Goal: Transaction & Acquisition: Purchase product/service

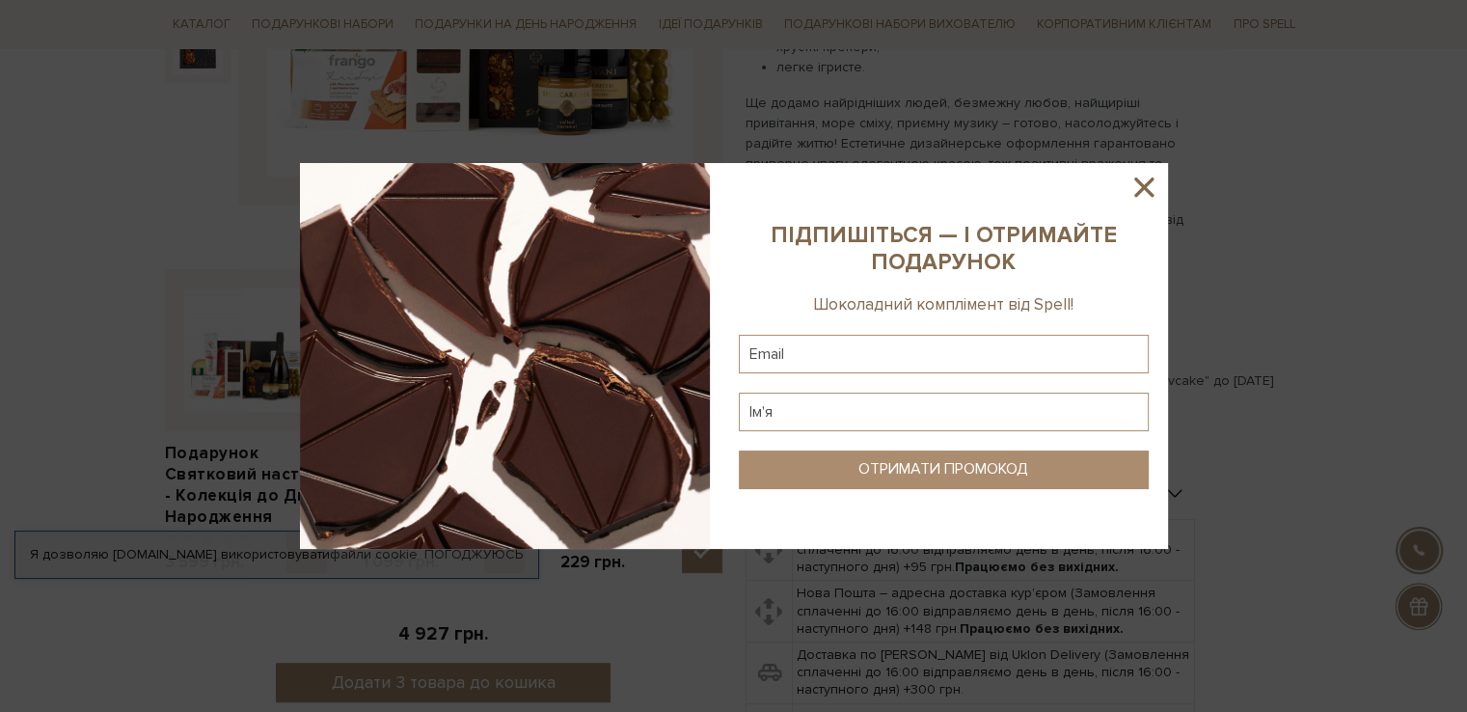
scroll to position [579, 0]
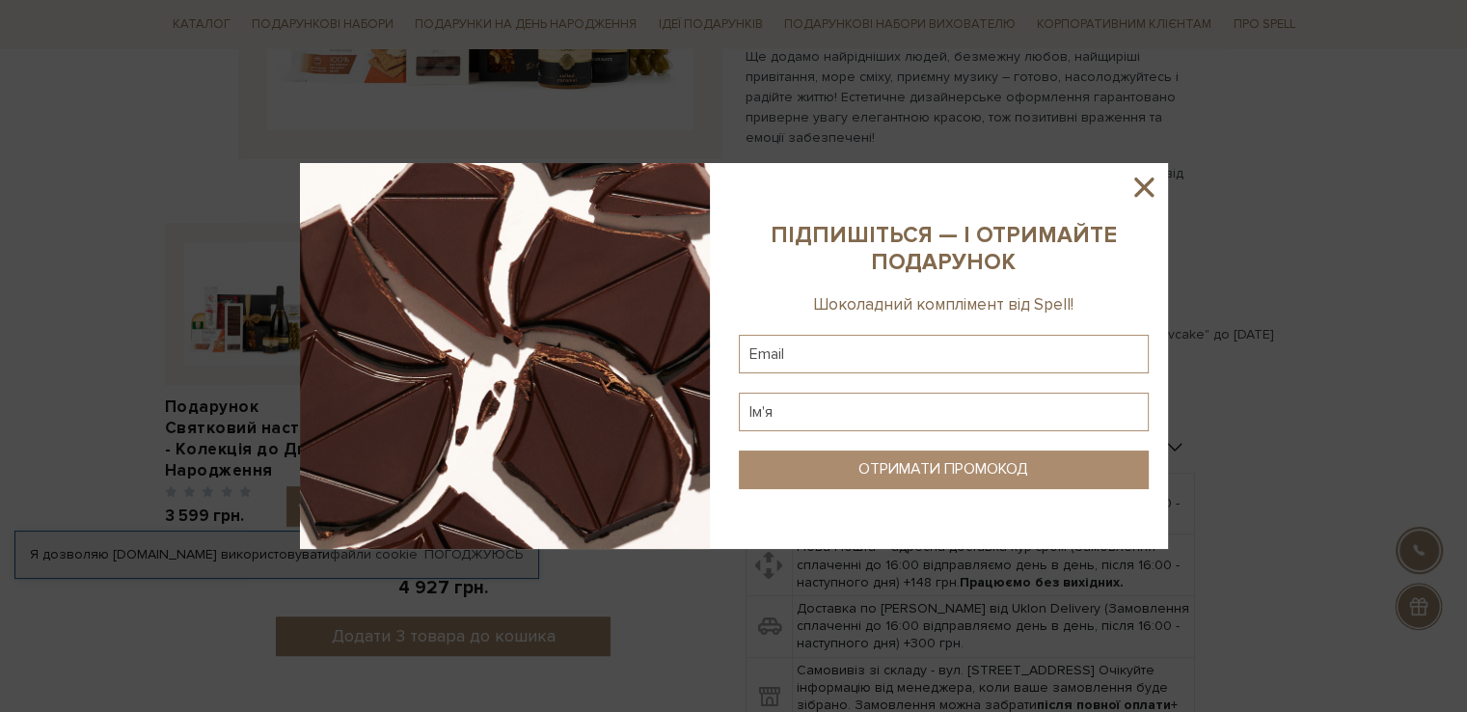
click at [1142, 191] on icon at bounding box center [1144, 187] width 33 height 33
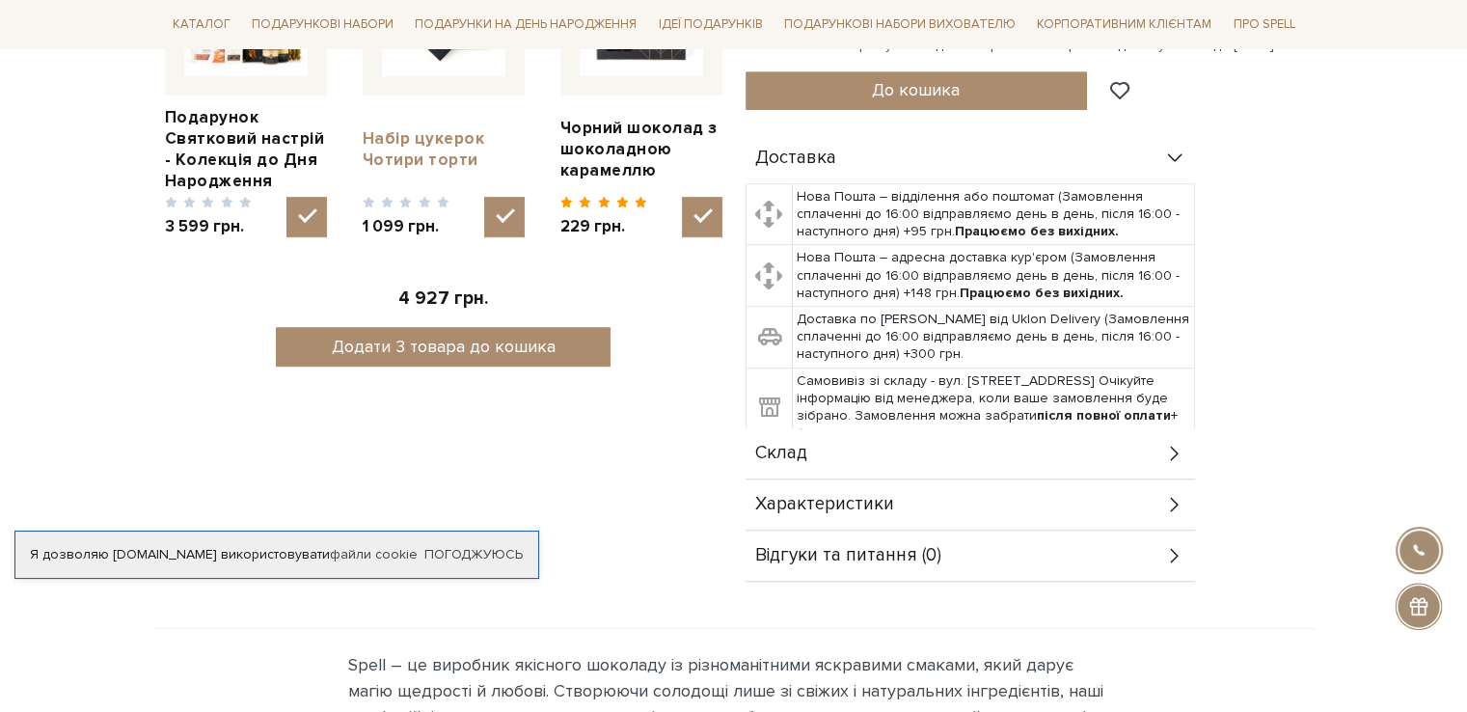
scroll to position [772, 0]
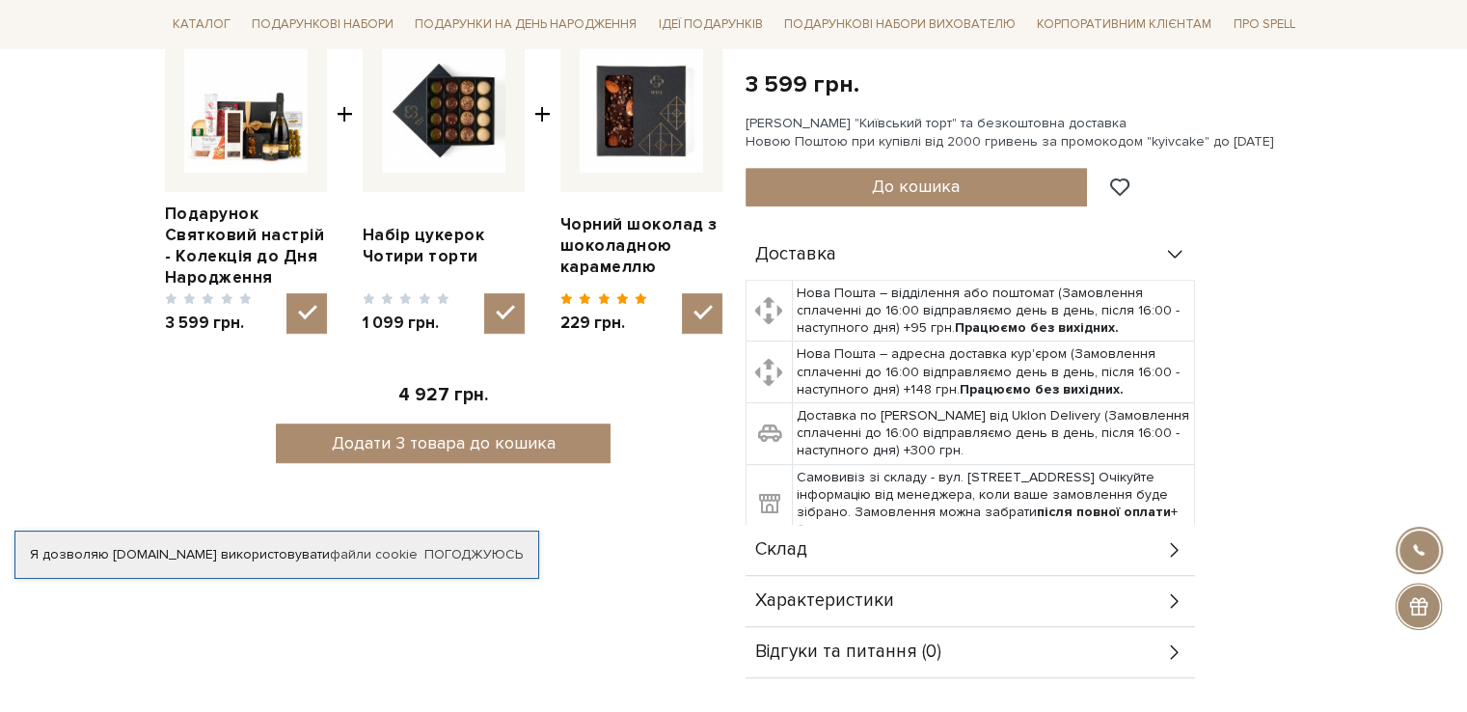
click at [231, 124] on img at bounding box center [245, 110] width 123 height 123
click at [287, 293] on input "checkbox" at bounding box center [307, 313] width 41 height 41
checkbox input "false"
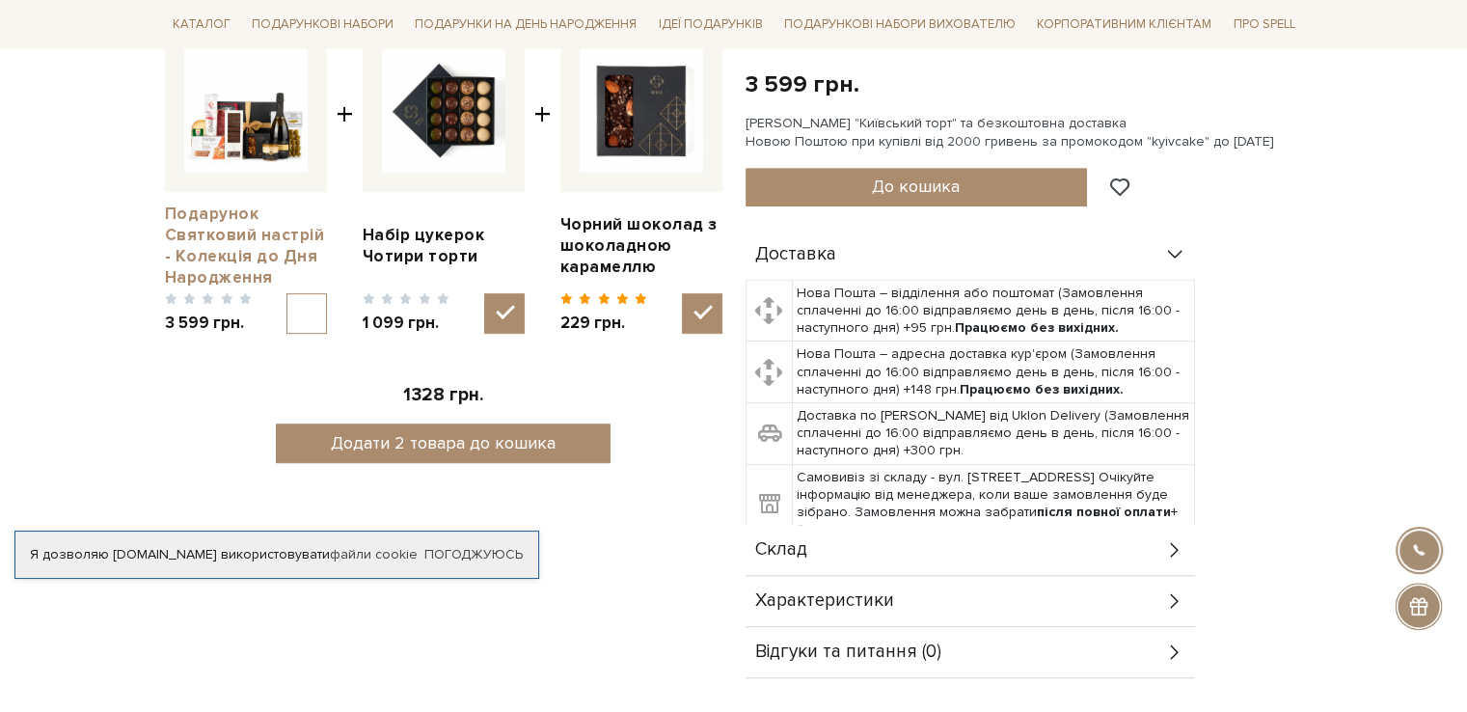
click at [209, 223] on link "Подарунок Святковий настрій - Колекція до Дня Народження" at bounding box center [246, 246] width 162 height 85
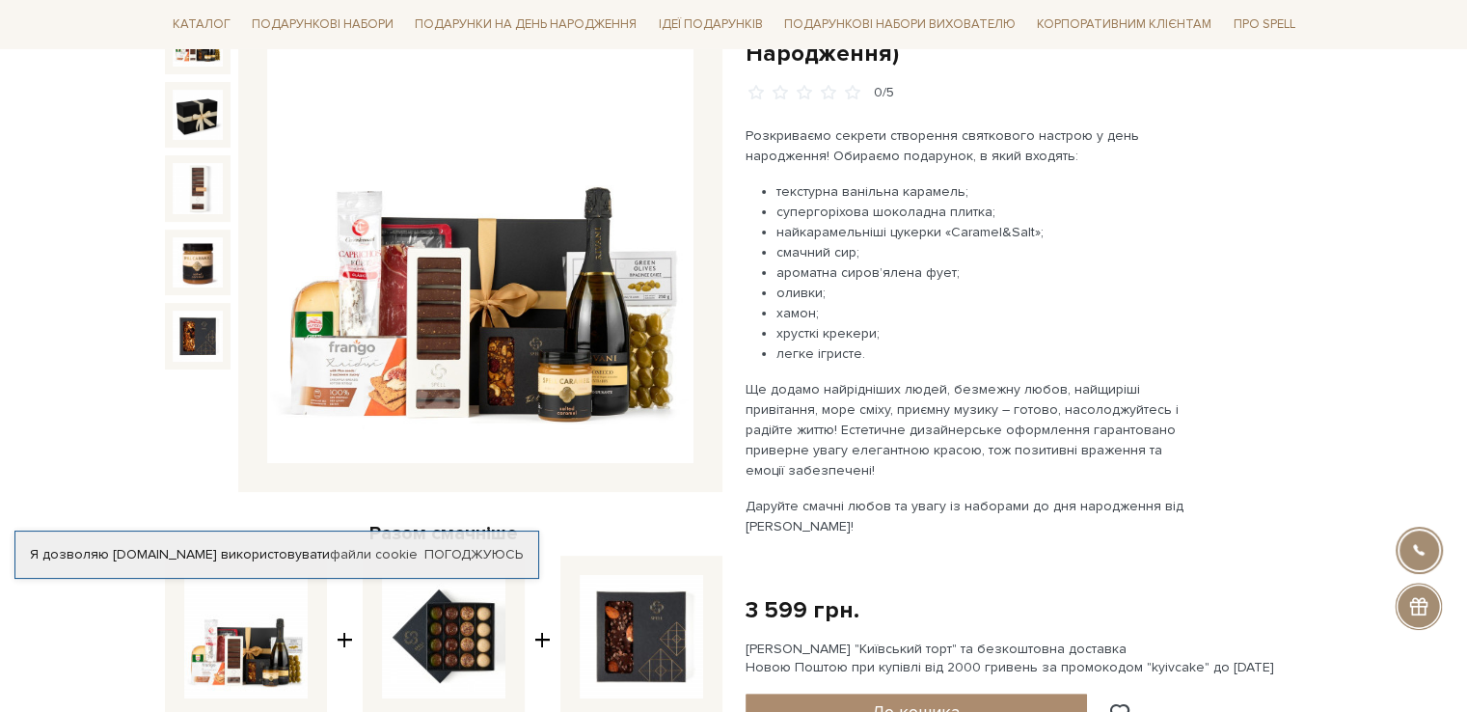
scroll to position [193, 0]
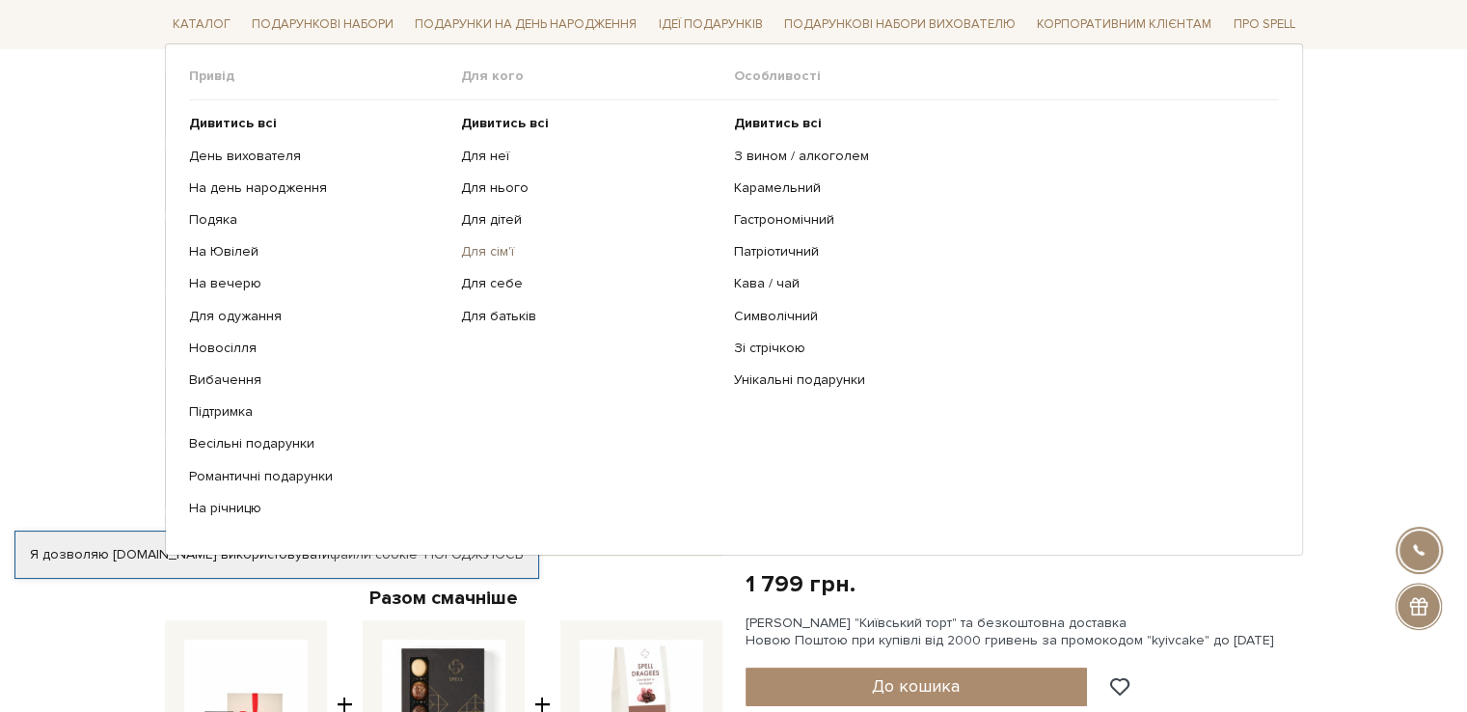
scroll to position [193, 0]
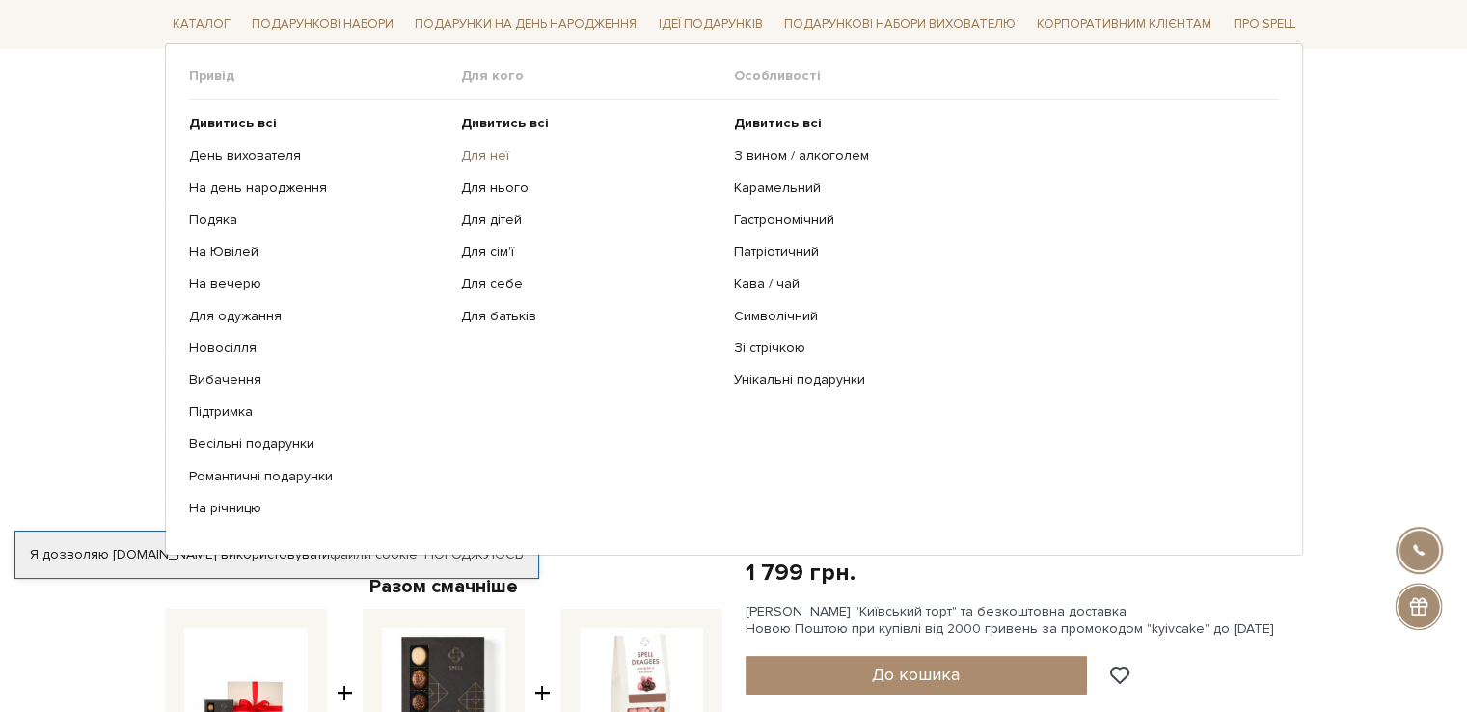
click at [483, 151] on link "Для неї" at bounding box center [590, 155] width 259 height 17
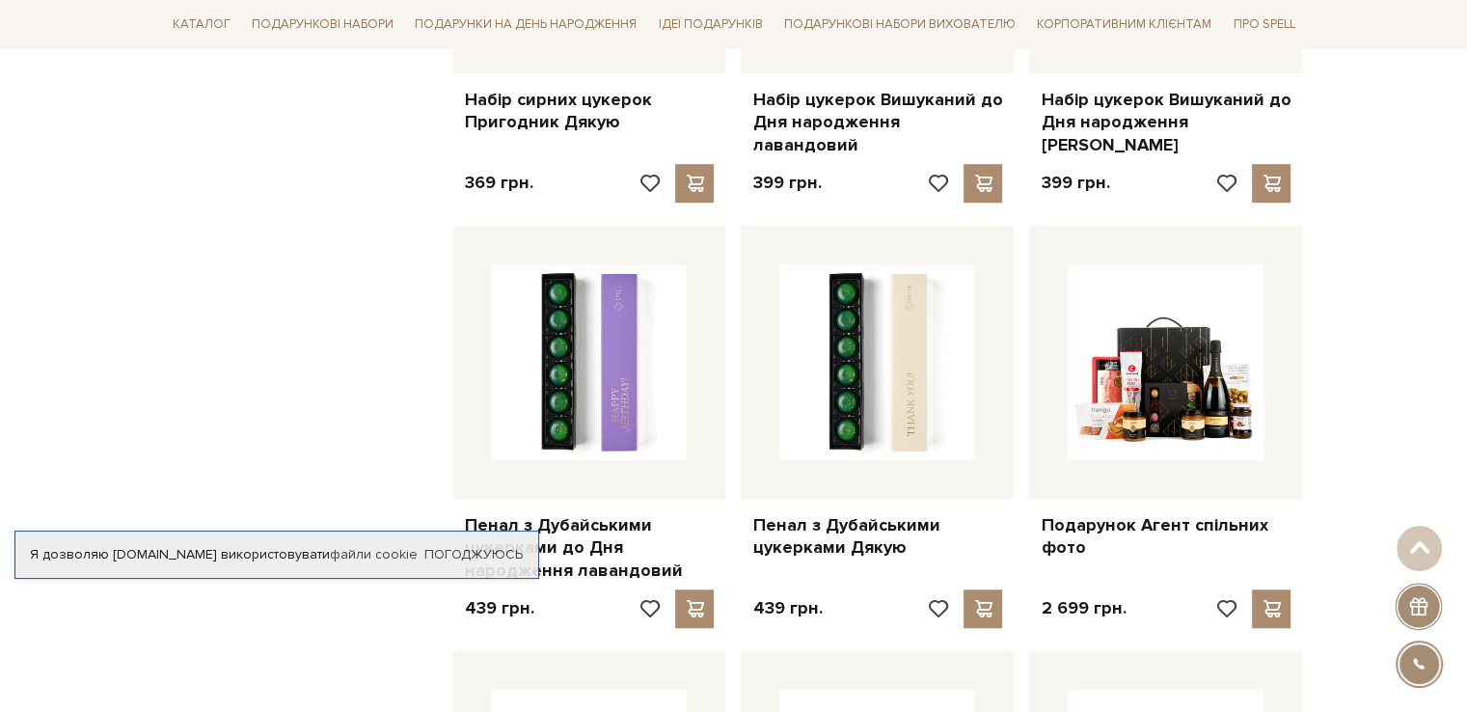
scroll to position [1447, 0]
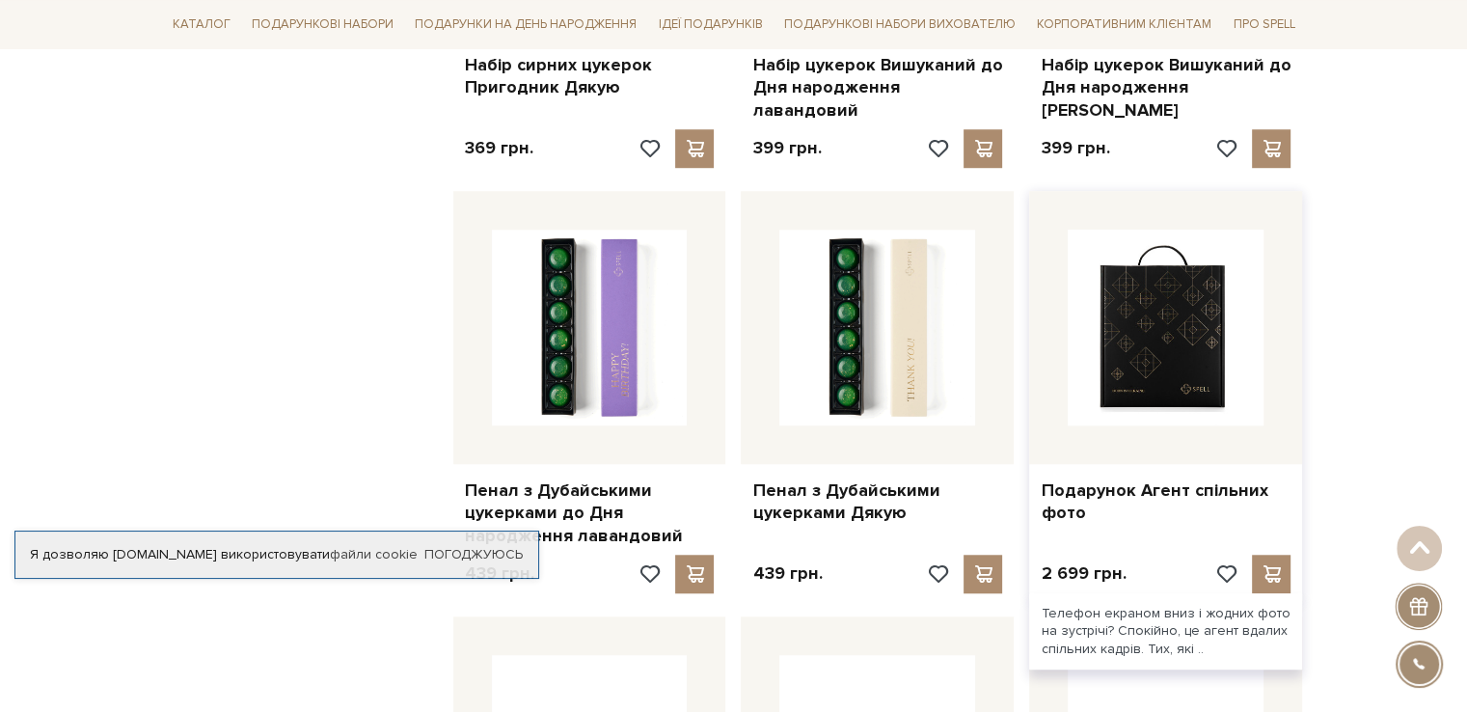
click at [1178, 329] on img at bounding box center [1166, 328] width 196 height 196
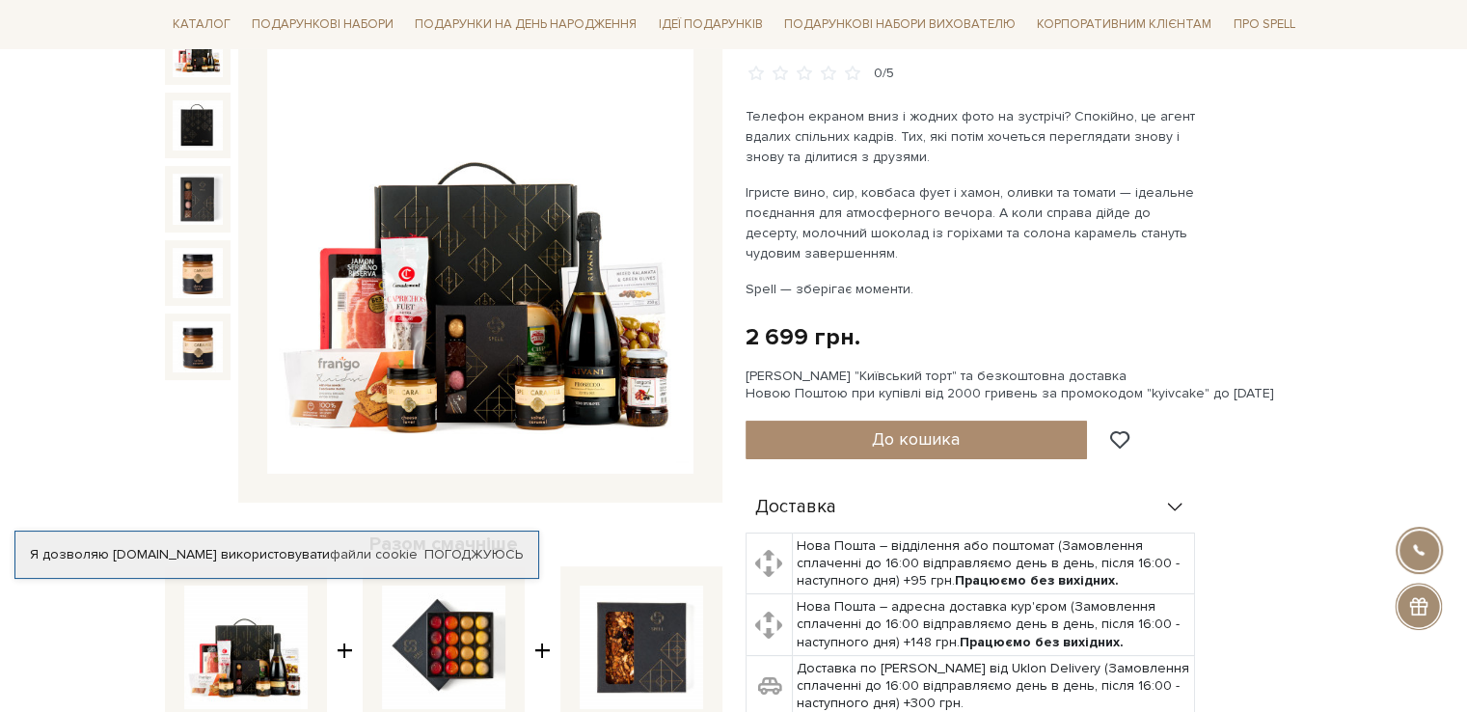
scroll to position [193, 0]
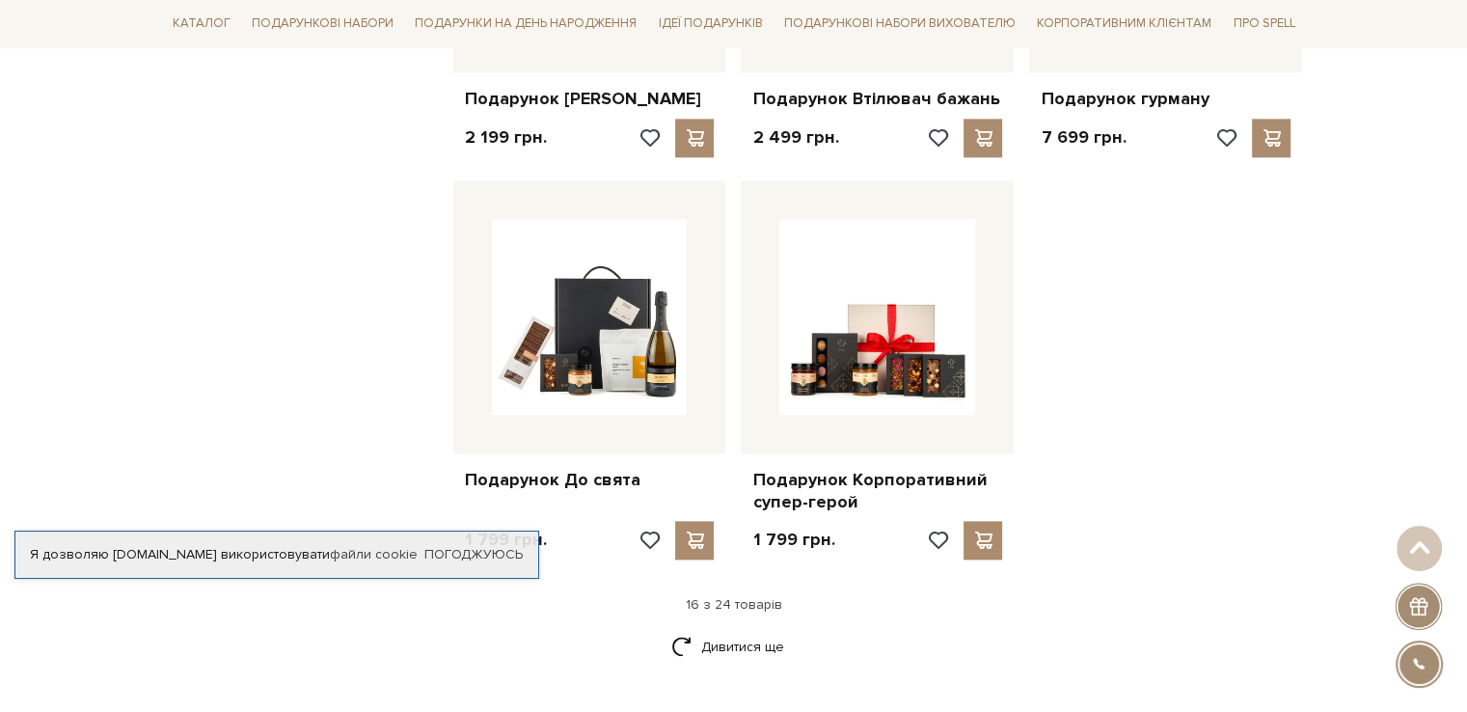
scroll to position [2219, 0]
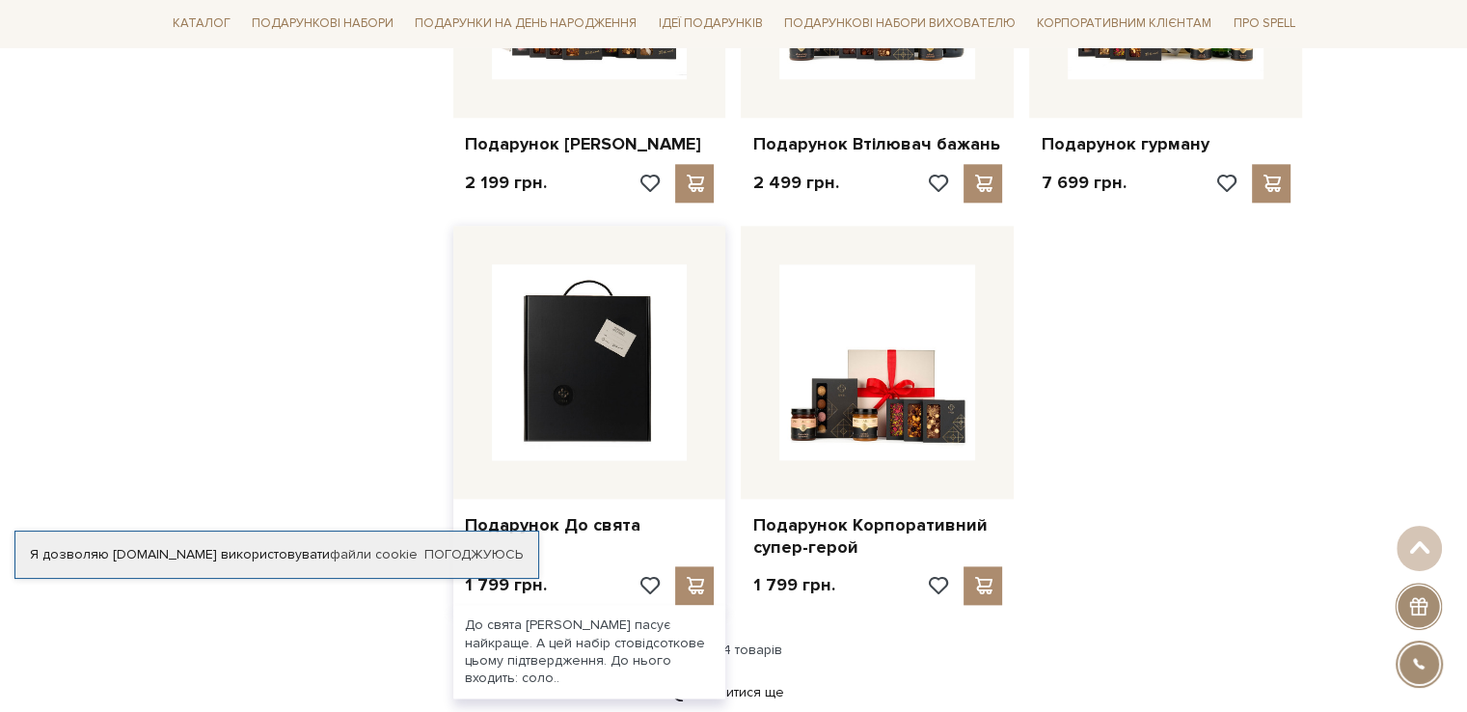
click at [590, 376] on img at bounding box center [590, 362] width 196 height 196
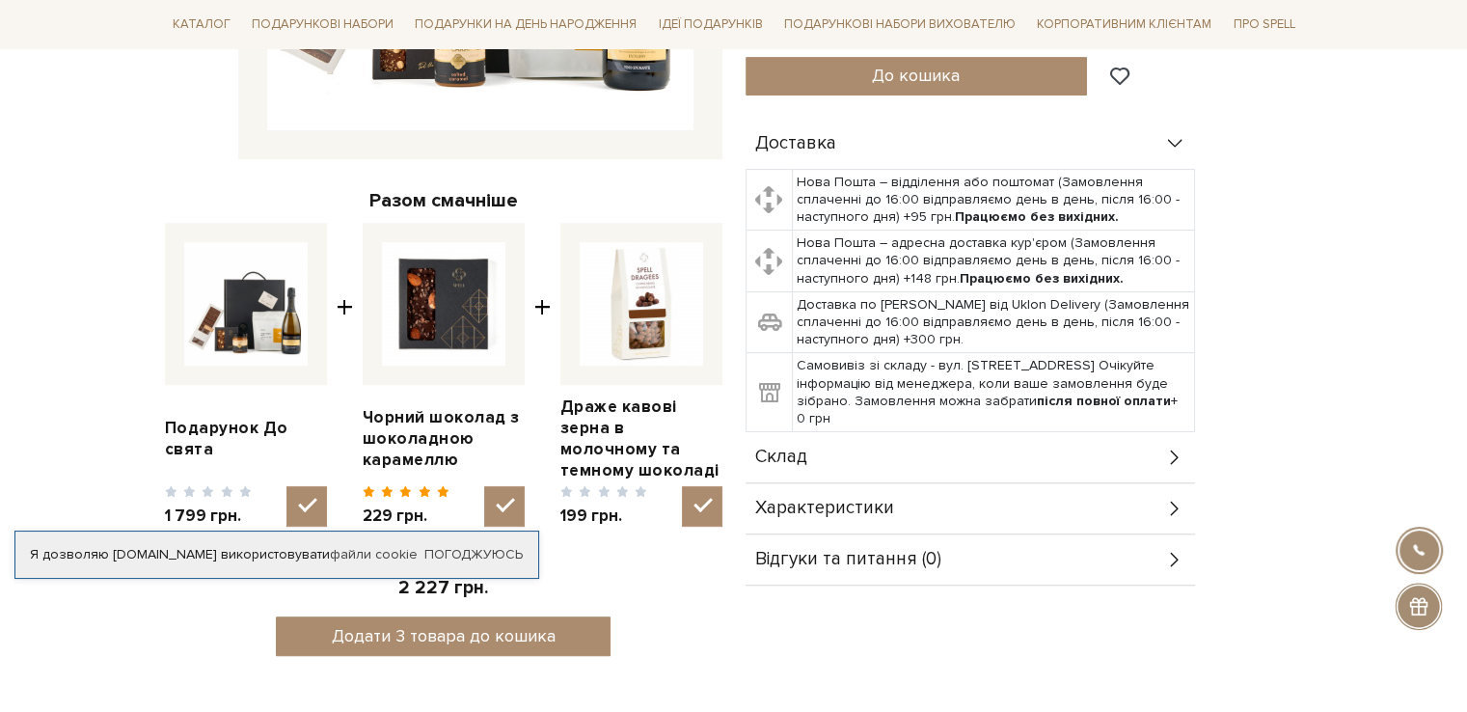
scroll to position [675, 0]
